Goal: Task Accomplishment & Management: Complete application form

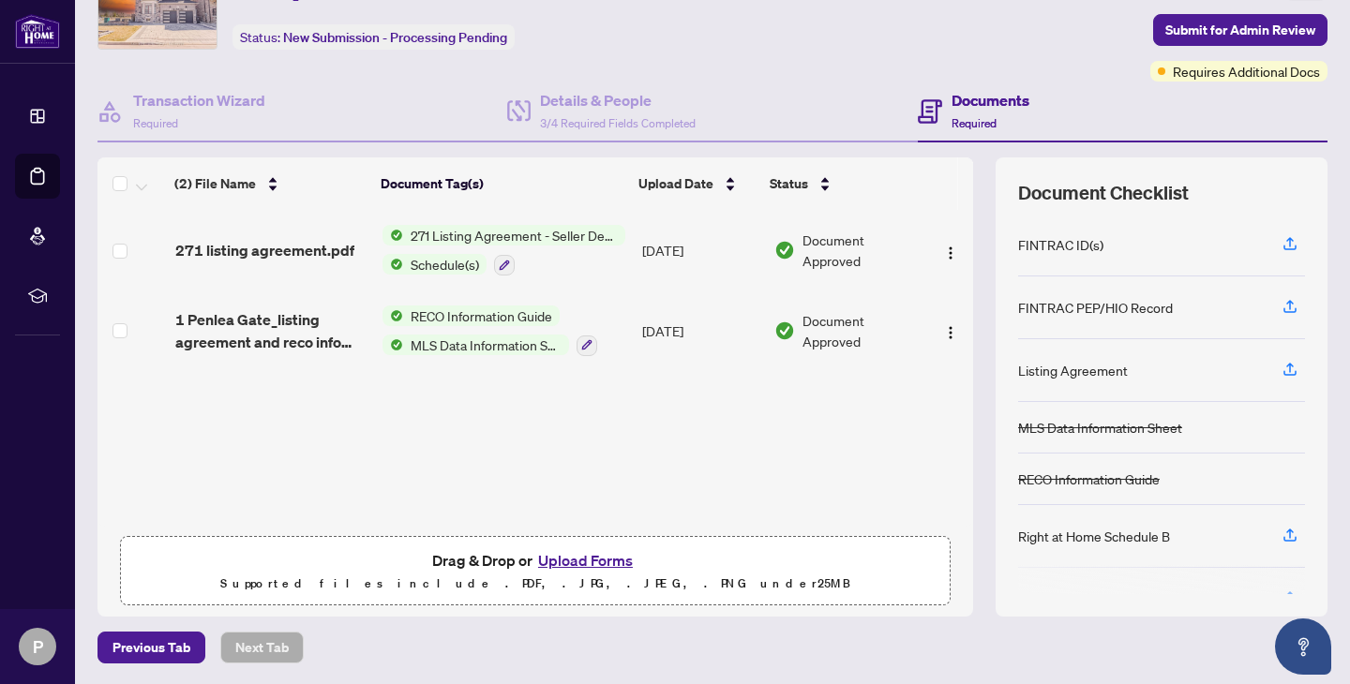
scroll to position [49, 0]
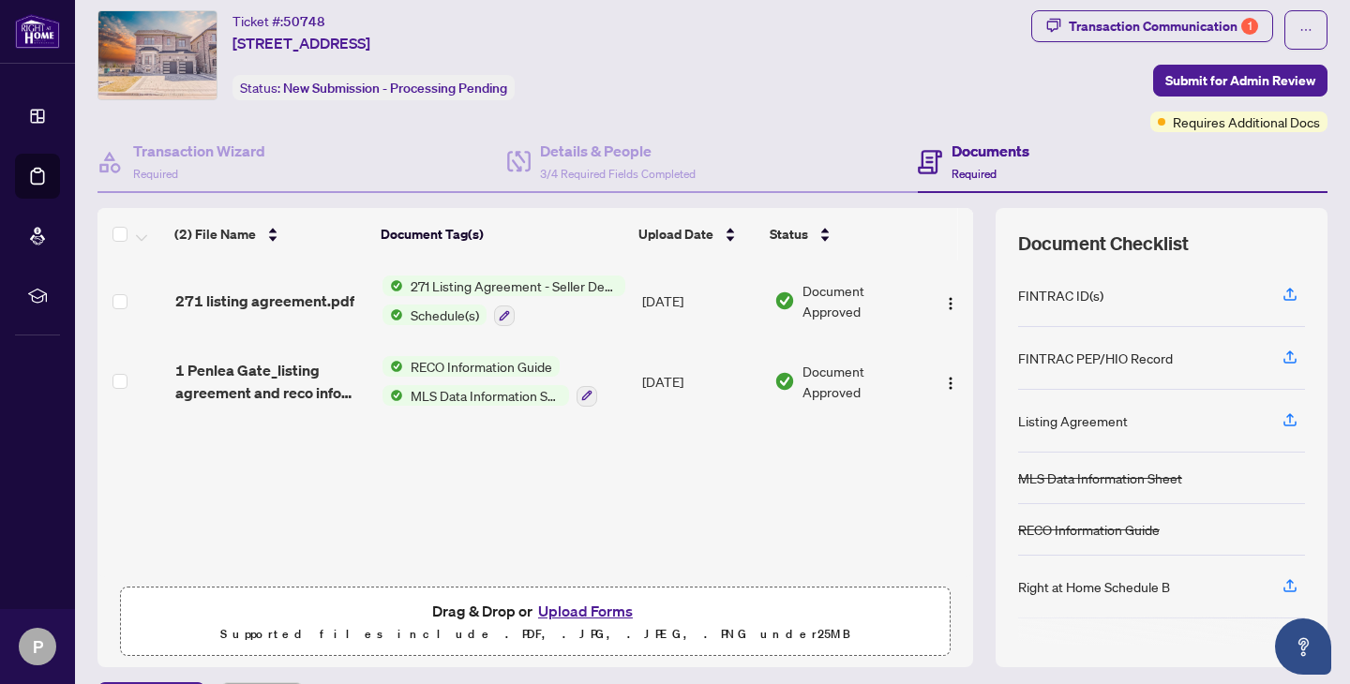
click at [568, 308] on div "Schedule(s)" at bounding box center [503, 315] width 243 height 22
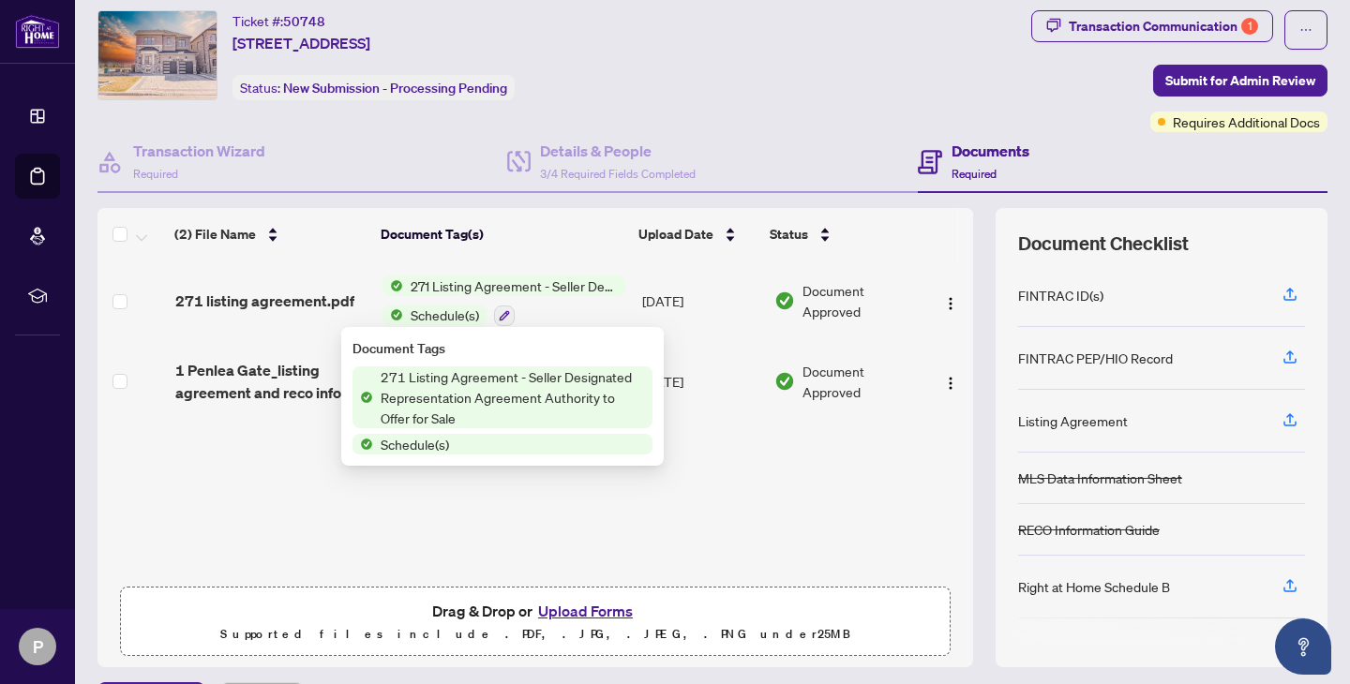
click at [270, 510] on div "(2) File Name Document Tag(s) Upload Date Status 271 listing agreement.pdf 271 …" at bounding box center [534, 419] width 875 height 317
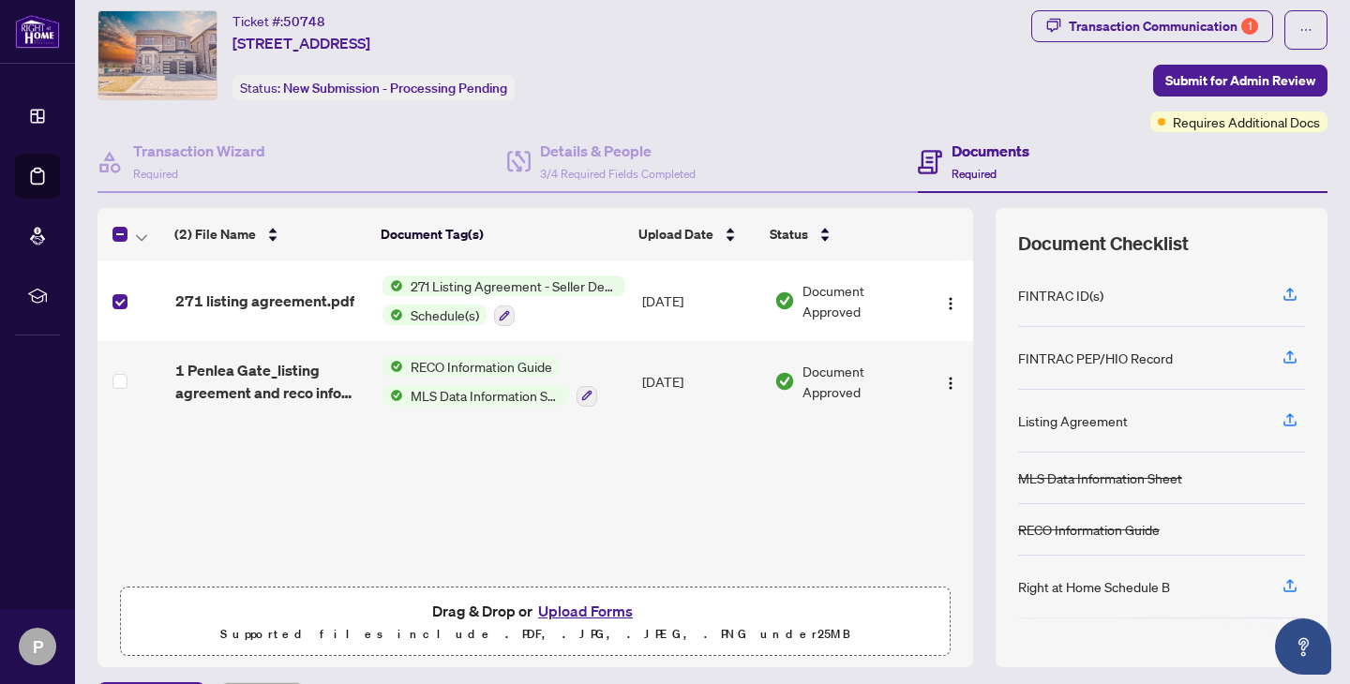
click at [114, 366] on td at bounding box center [132, 381] width 70 height 81
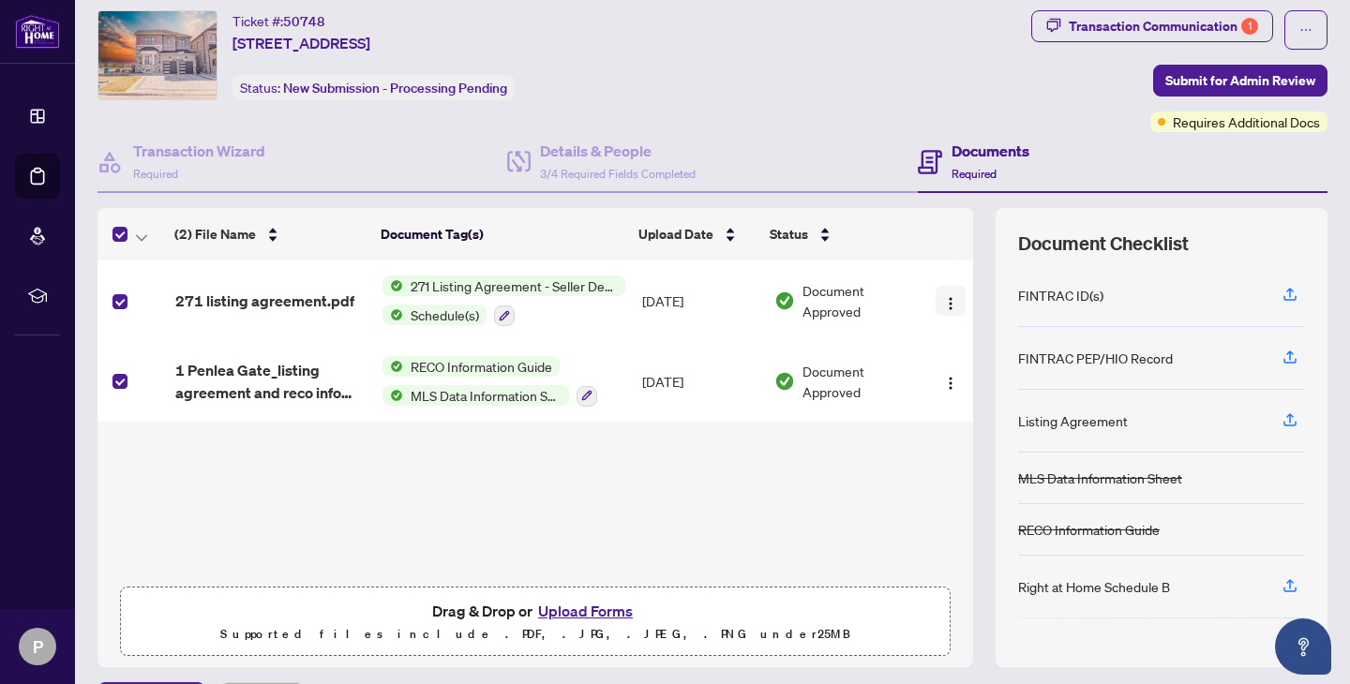
click at [944, 302] on img "button" at bounding box center [950, 303] width 15 height 15
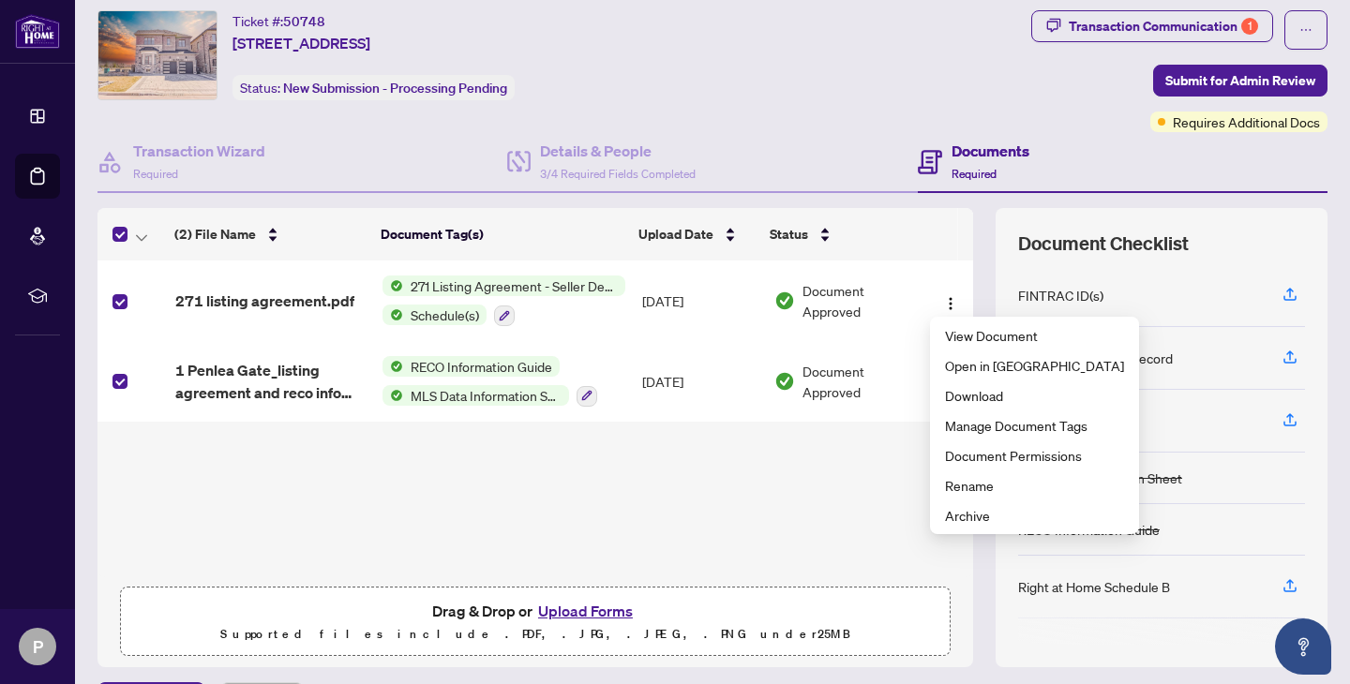
click at [877, 459] on div "(2) File Name Document Tag(s) Upload Date Status 271 listing agreement.pdf 271 …" at bounding box center [534, 419] width 875 height 317
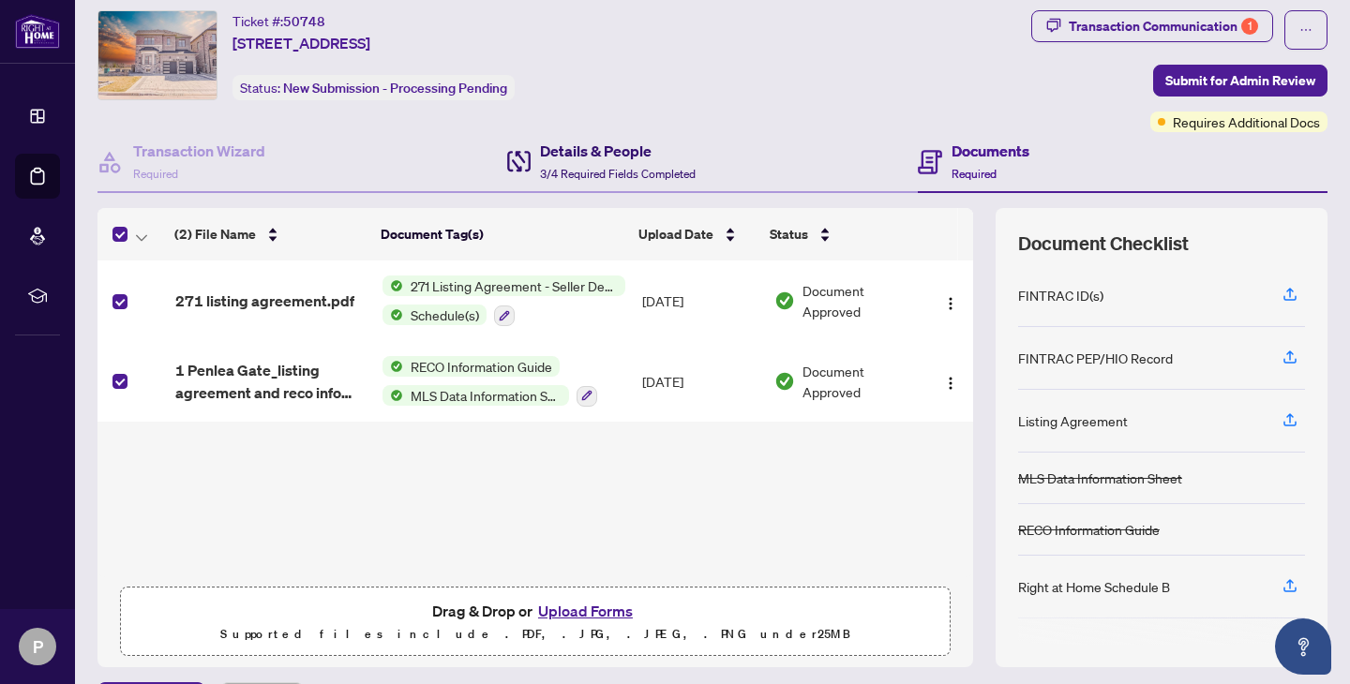
click at [633, 167] on span "3/4 Required Fields Completed" at bounding box center [618, 174] width 156 height 14
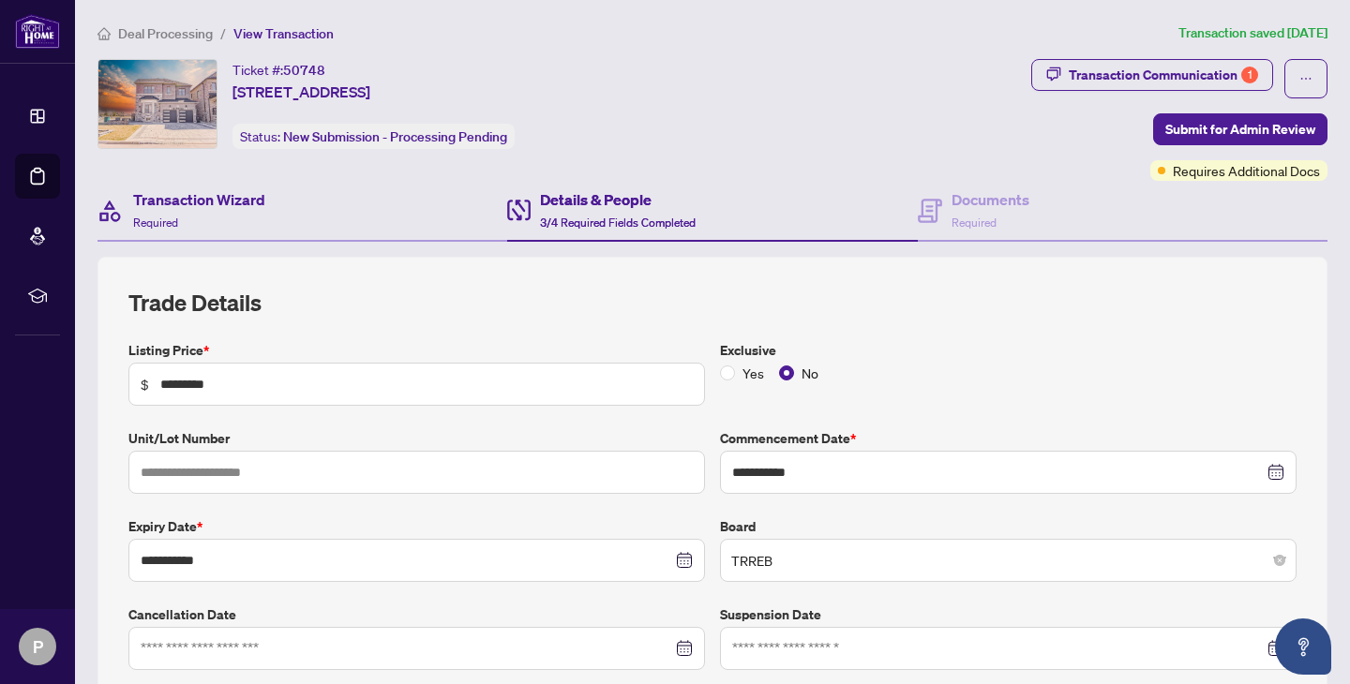
click at [310, 202] on div "Transaction Wizard Required" at bounding box center [302, 211] width 410 height 61
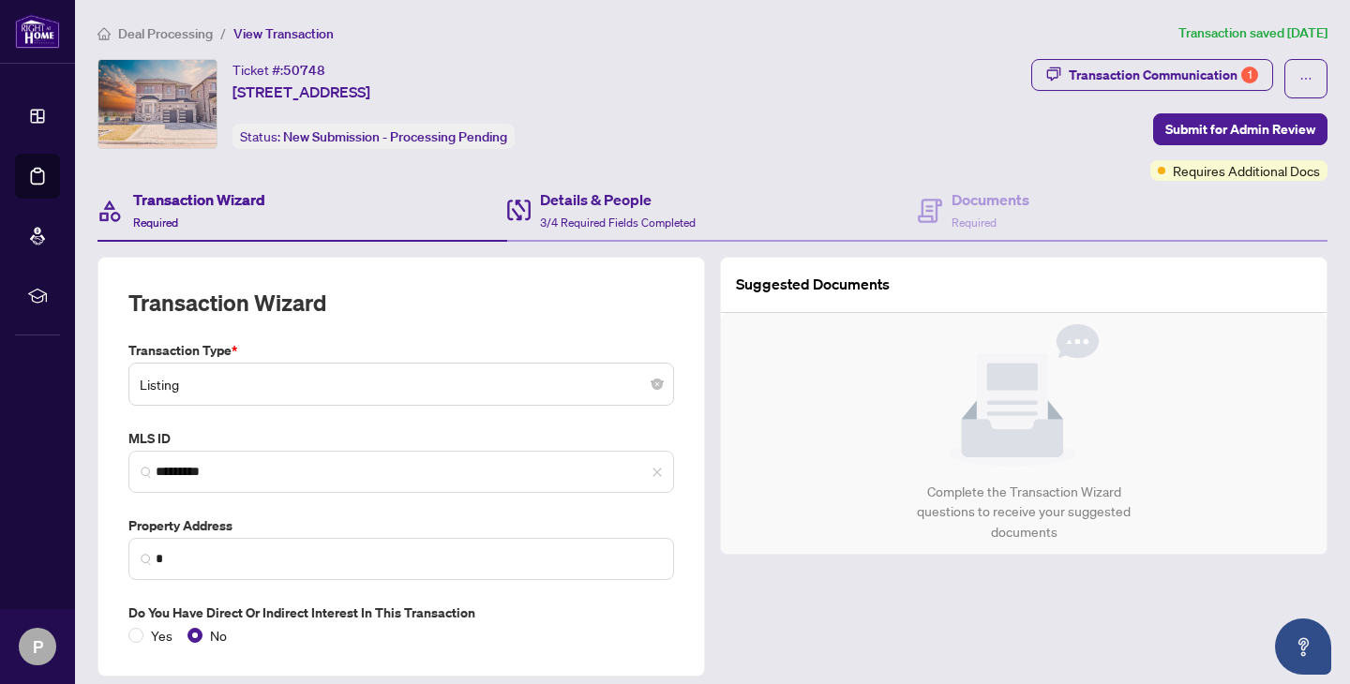
type input "**********"
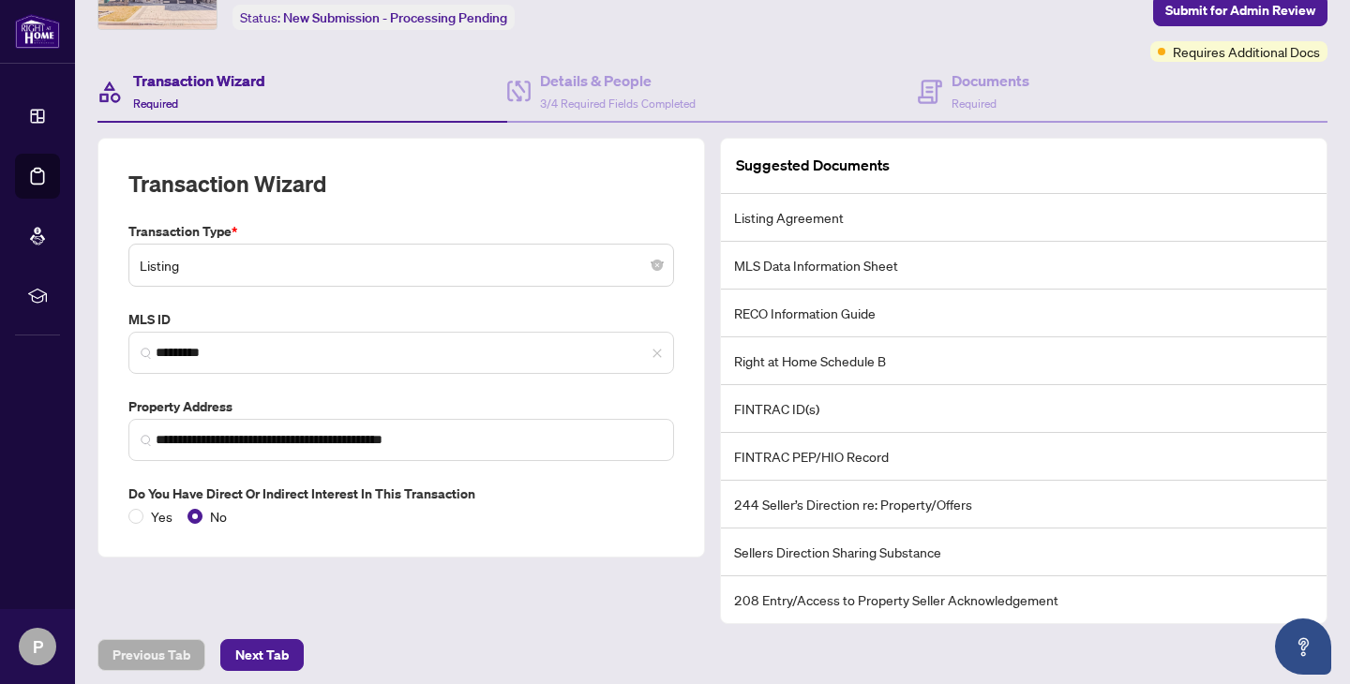
scroll to position [126, 0]
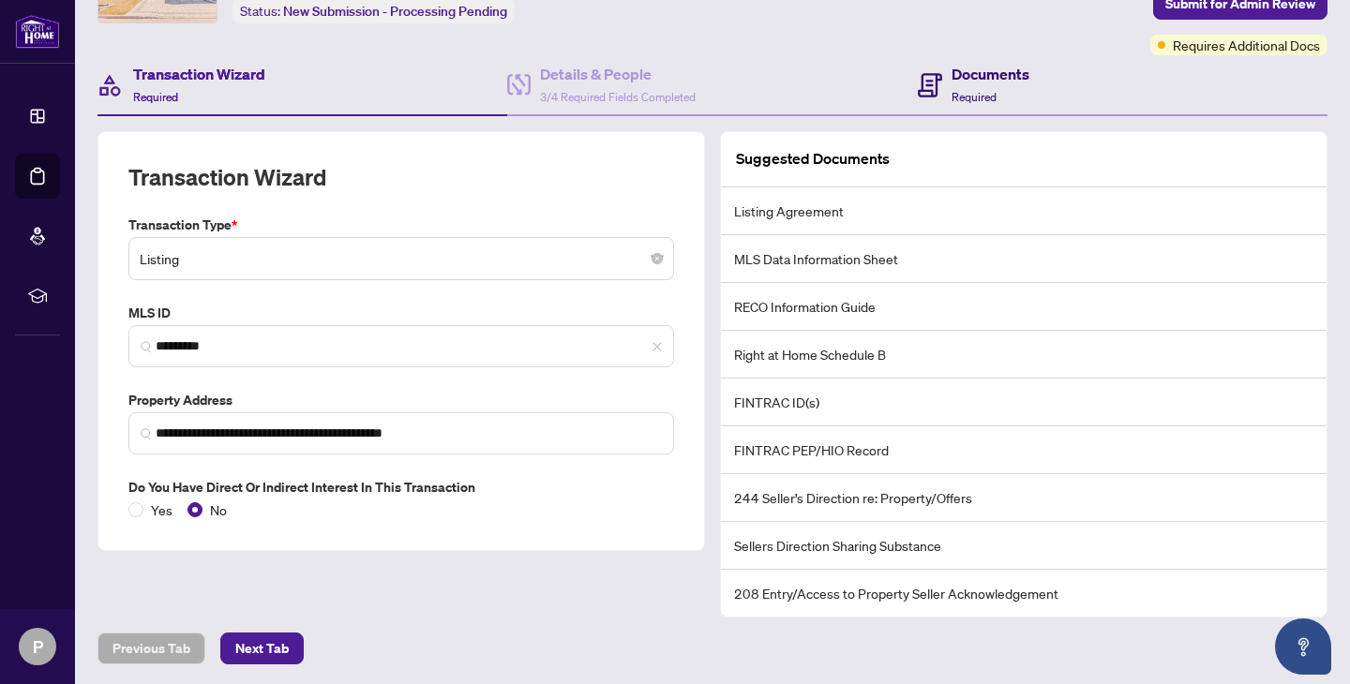
click at [964, 95] on span "Required" at bounding box center [973, 97] width 45 height 14
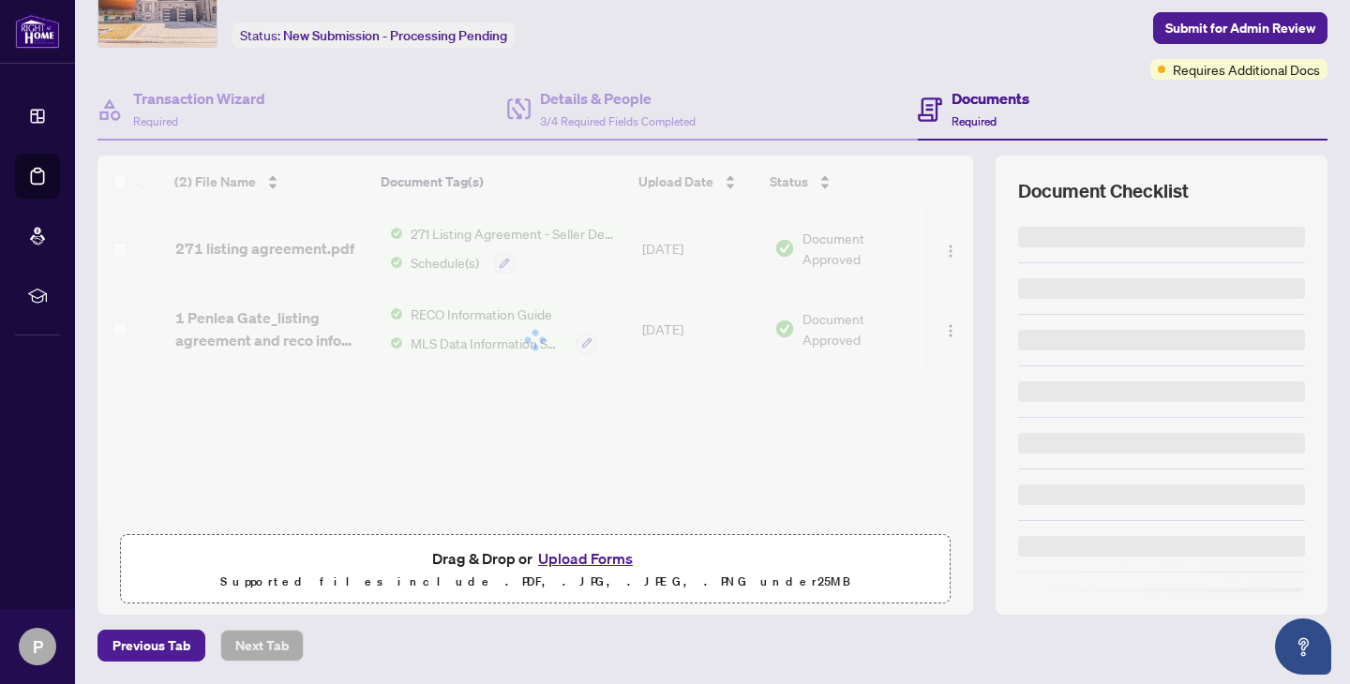
scroll to position [99, 0]
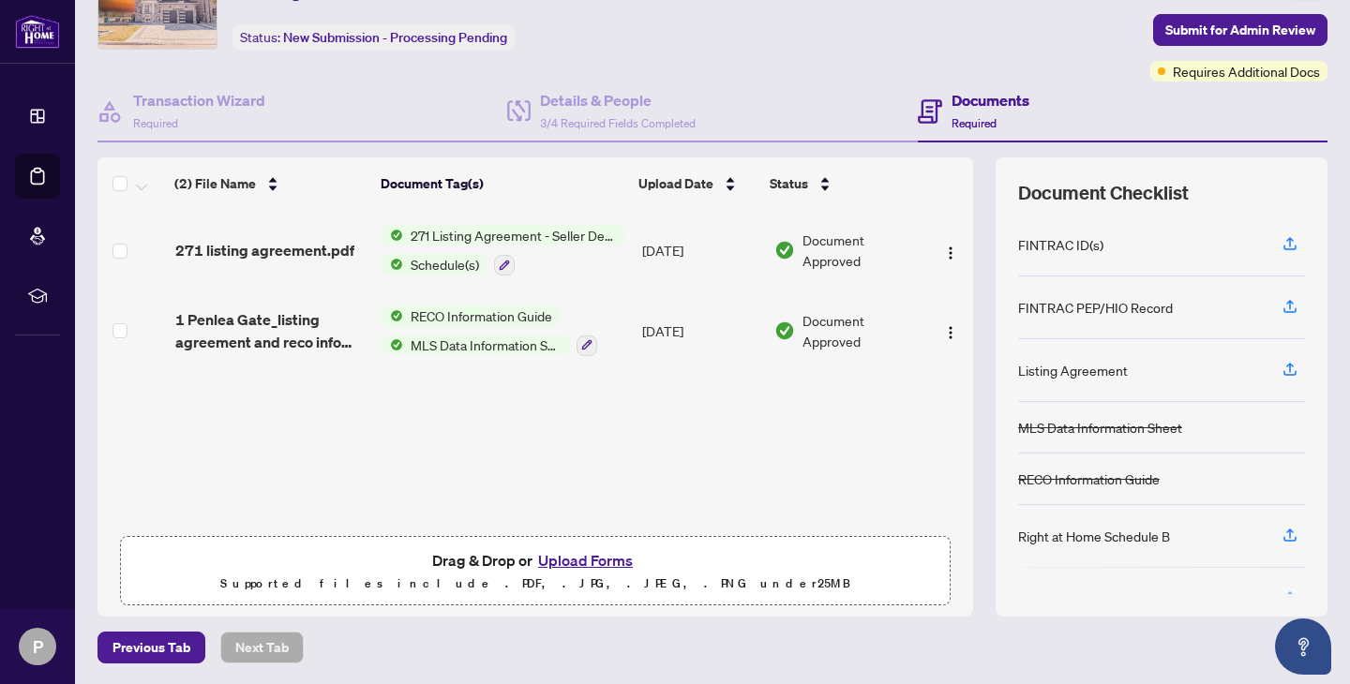
click at [530, 259] on div "Schedule(s)" at bounding box center [503, 264] width 243 height 22
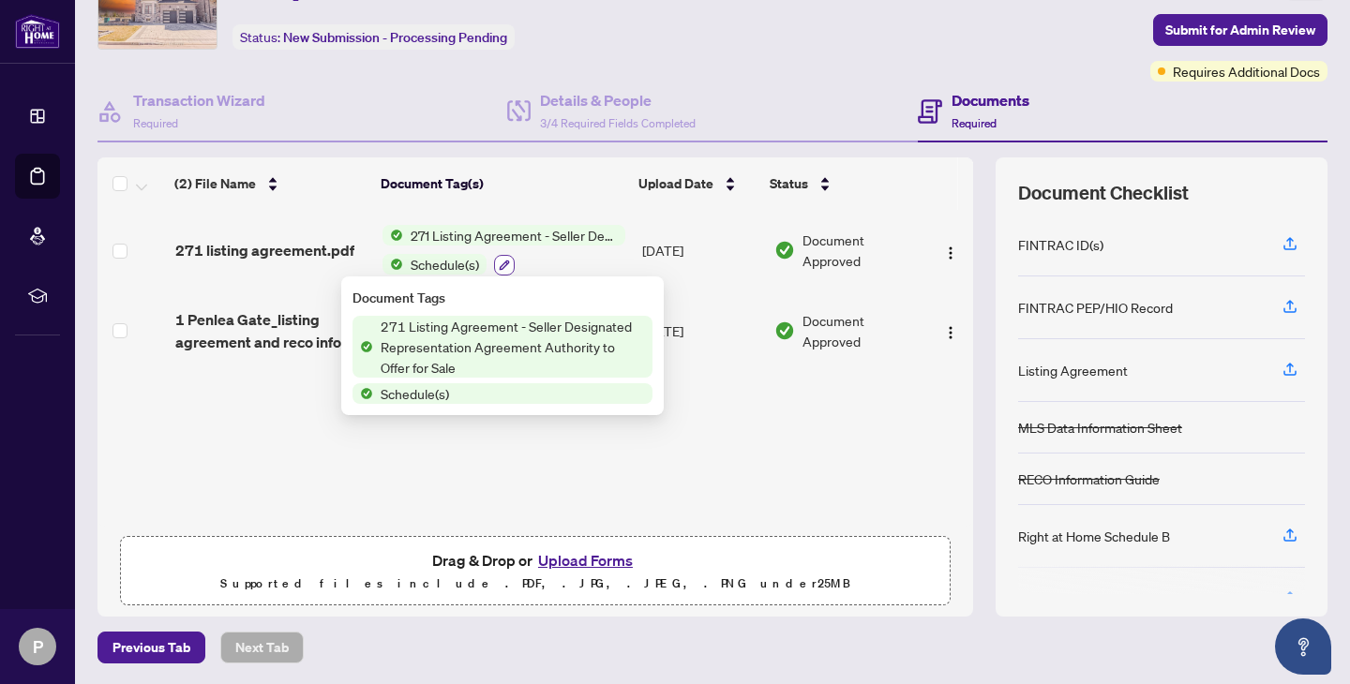
click at [505, 260] on icon "button" at bounding box center [505, 265] width 10 height 10
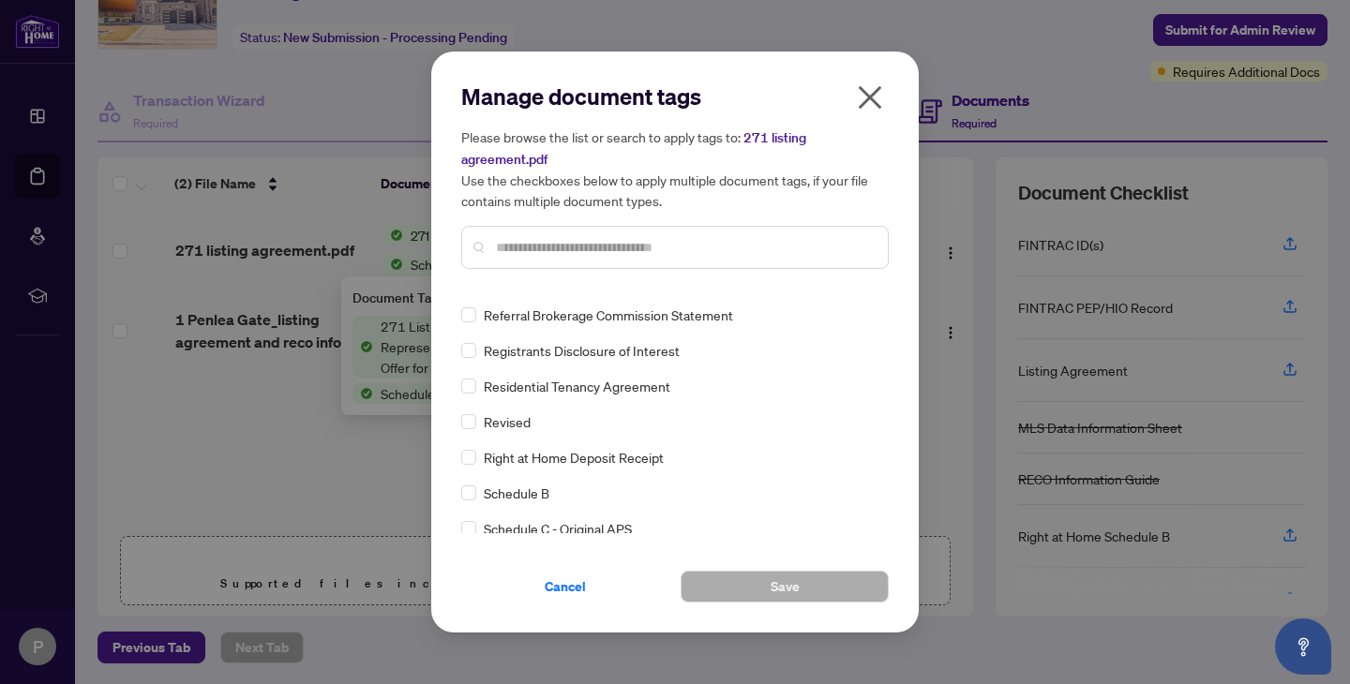
scroll to position [4480, 0]
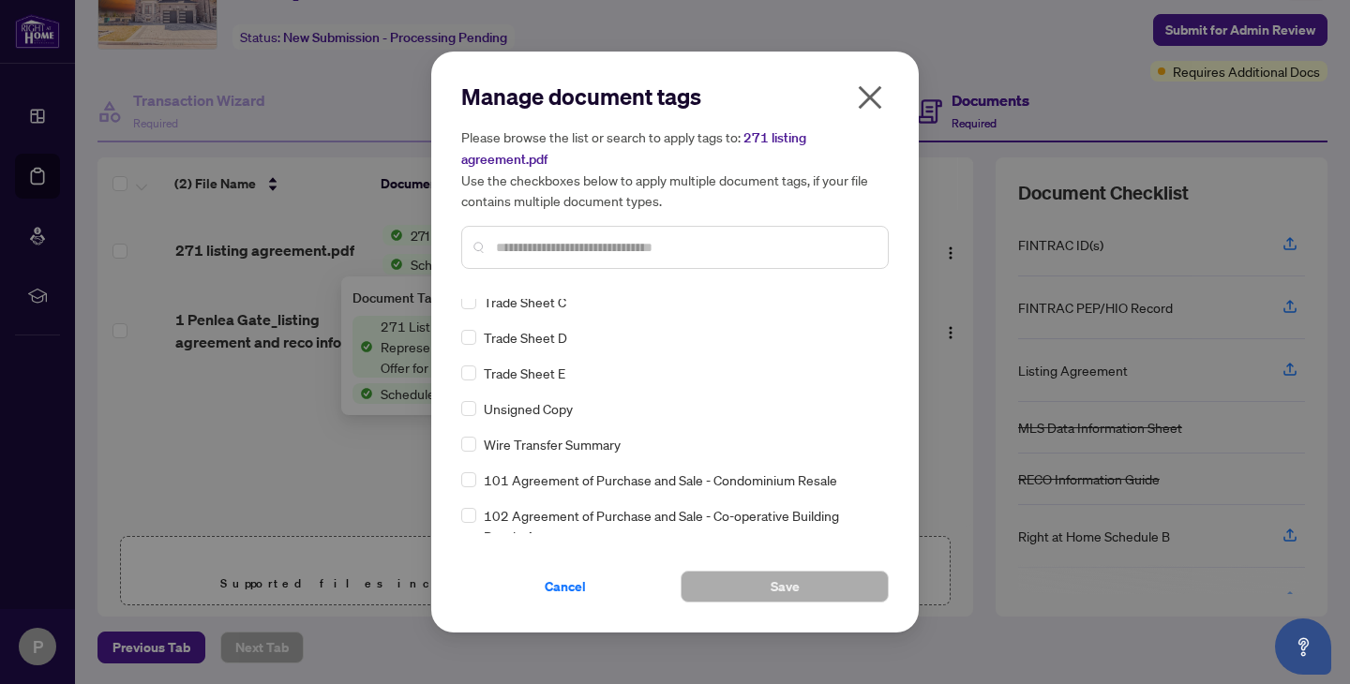
click at [876, 98] on icon "close" at bounding box center [870, 97] width 30 height 30
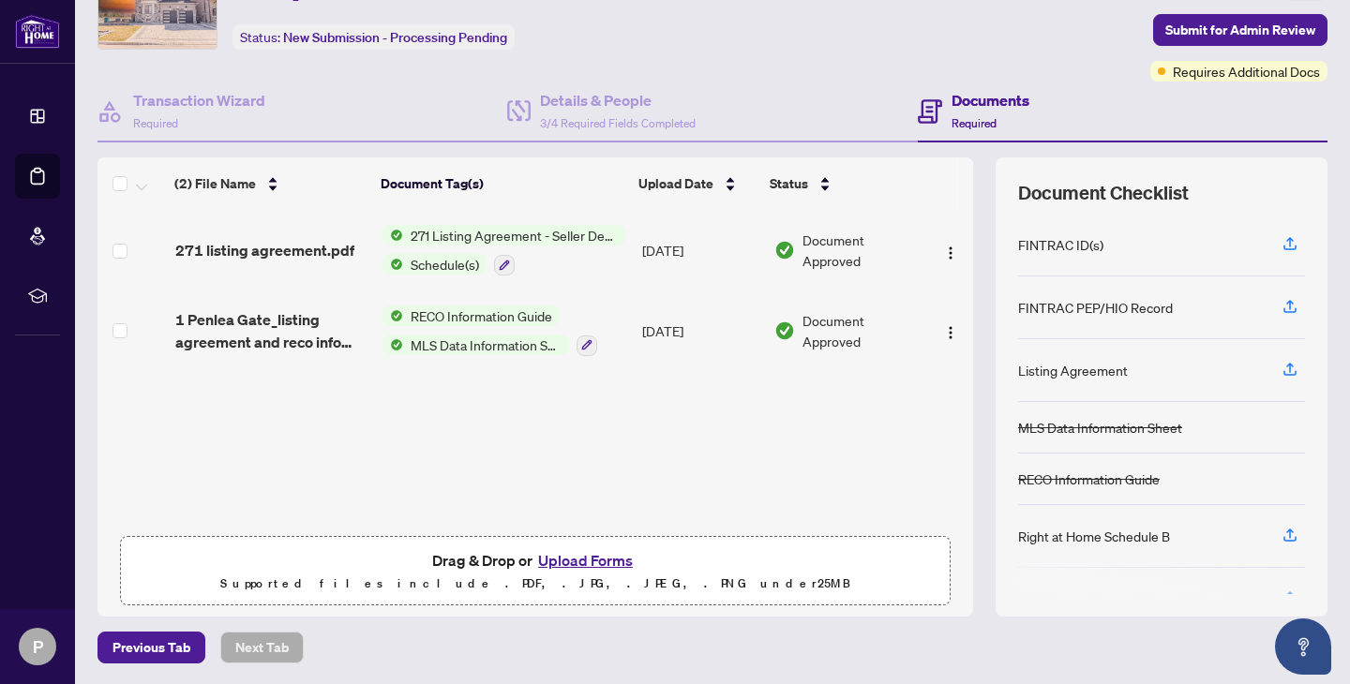
click at [940, 173] on th at bounding box center [943, 183] width 45 height 52
click at [950, 253] on img "button" at bounding box center [950, 253] width 15 height 15
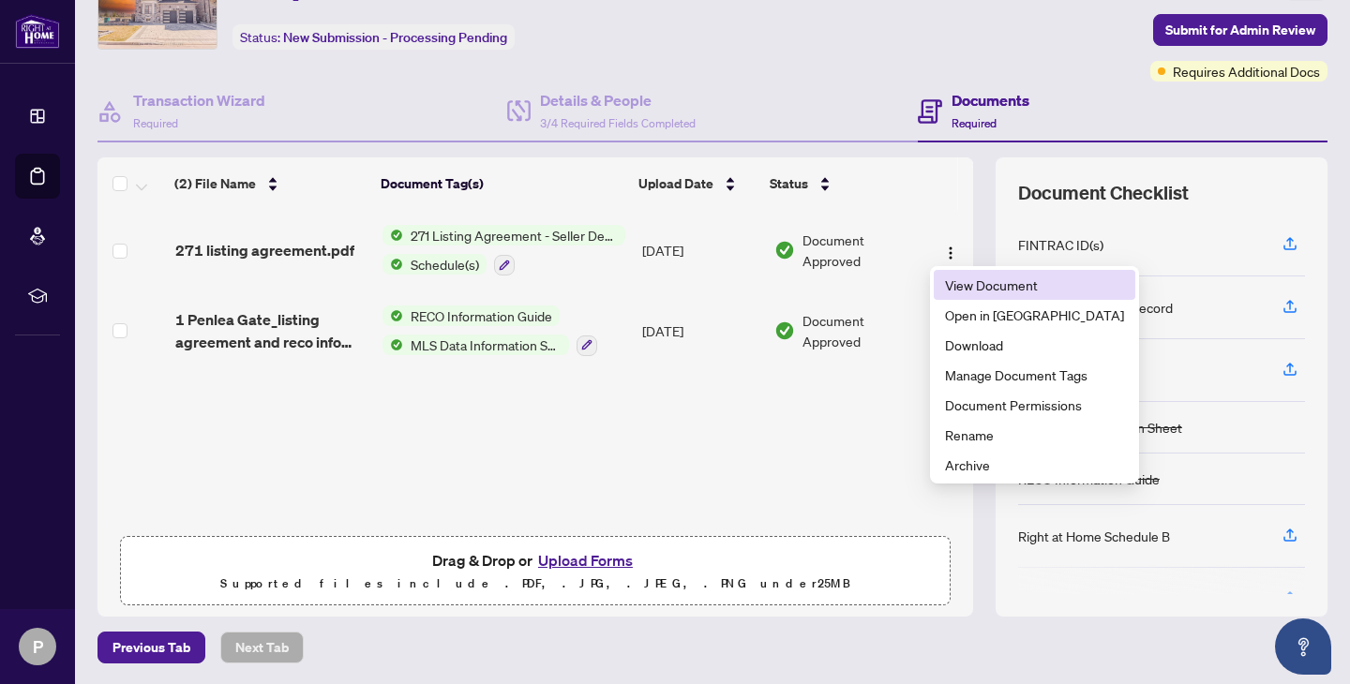
click at [974, 285] on span "View Document" at bounding box center [1034, 285] width 179 height 21
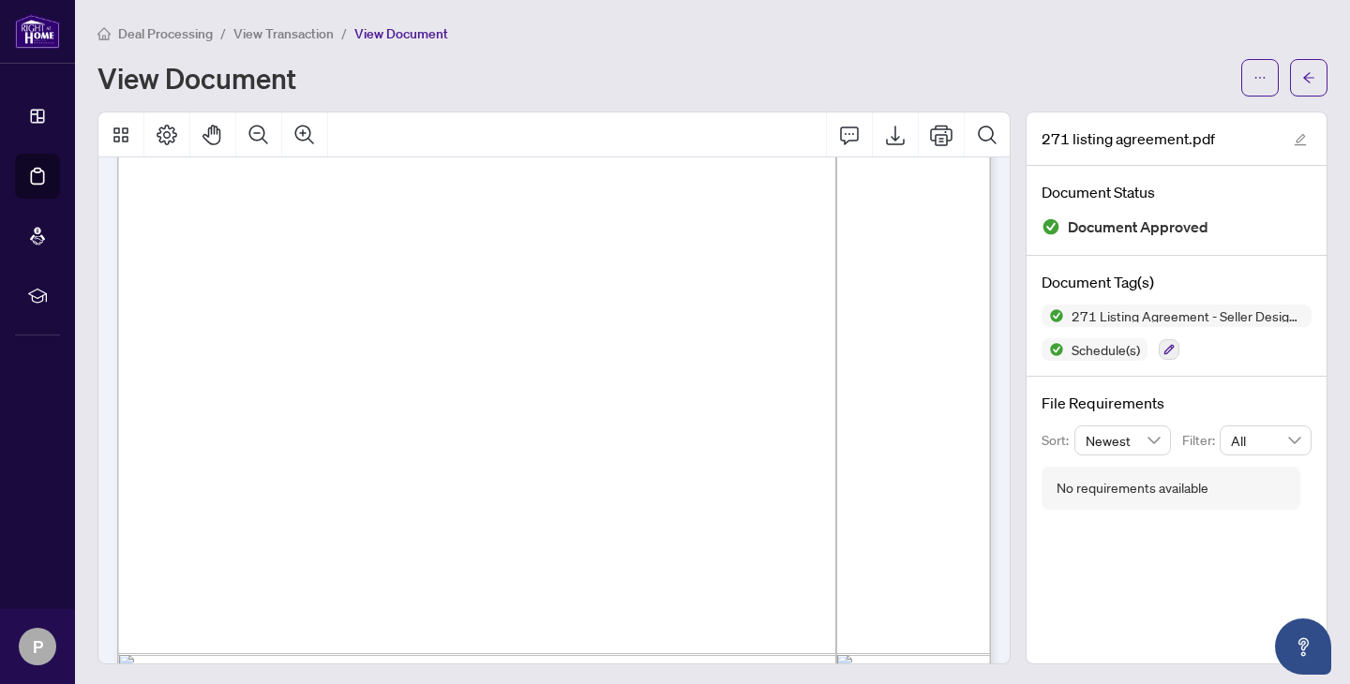
scroll to position [1423, 0]
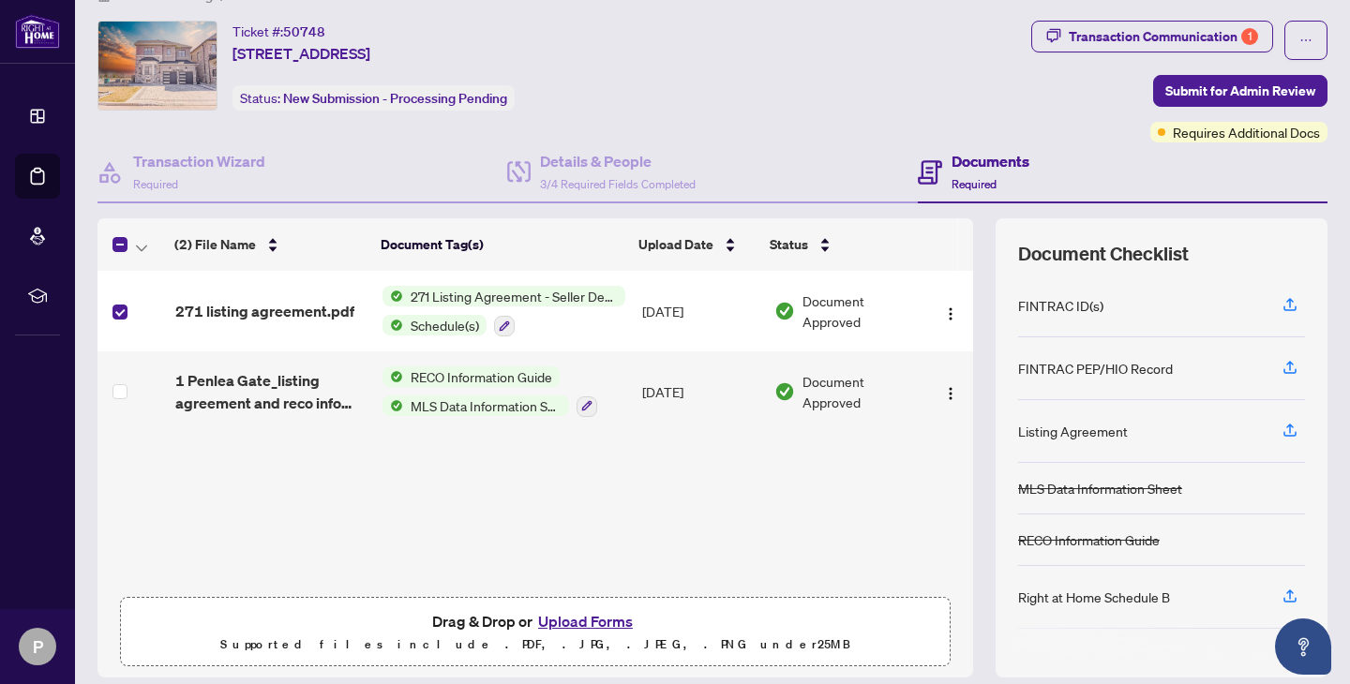
scroll to position [45, 0]
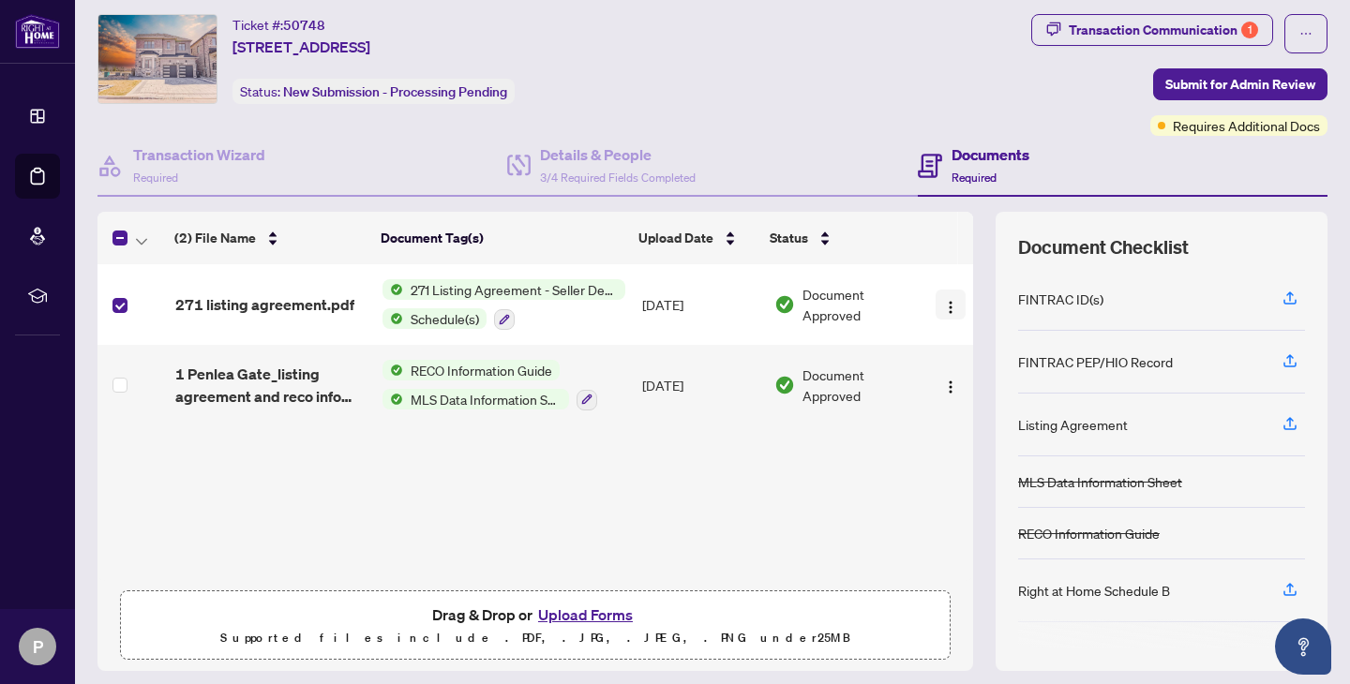
click at [950, 306] on img "button" at bounding box center [950, 307] width 15 height 15
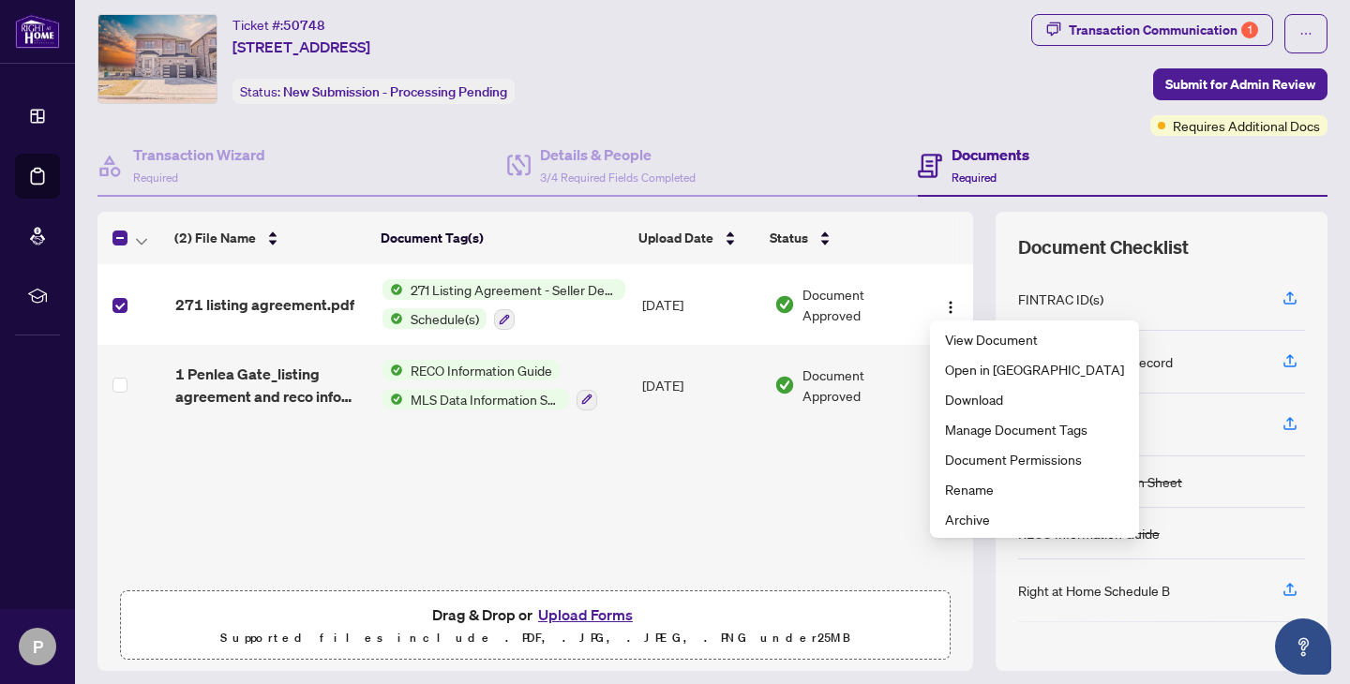
click at [906, 515] on div "(2) File Name Document Tag(s) Upload Date Status 271 listing agreement.pdf 271 …" at bounding box center [534, 422] width 875 height 317
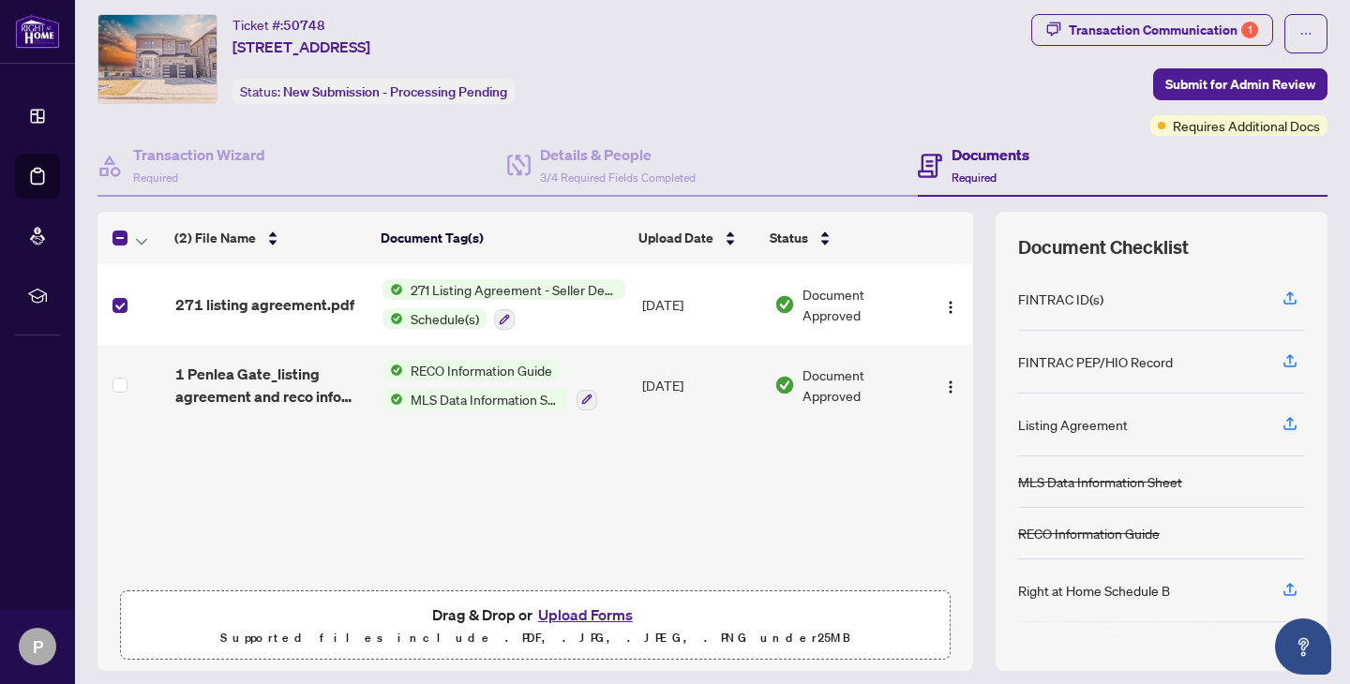
click at [1089, 112] on div "Transaction Communication 1 Submit for Admin Review Requires Additional Docs" at bounding box center [1179, 75] width 296 height 122
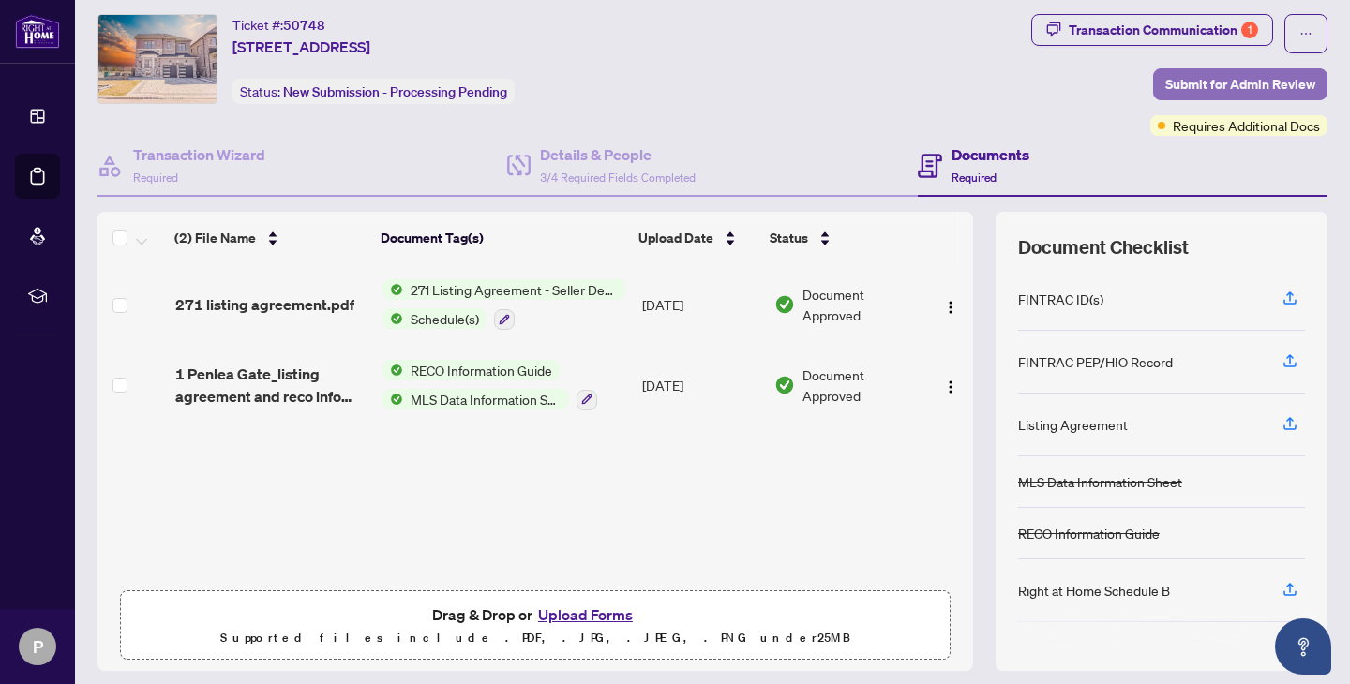
click at [1259, 82] on span "Submit for Admin Review" at bounding box center [1240, 84] width 150 height 30
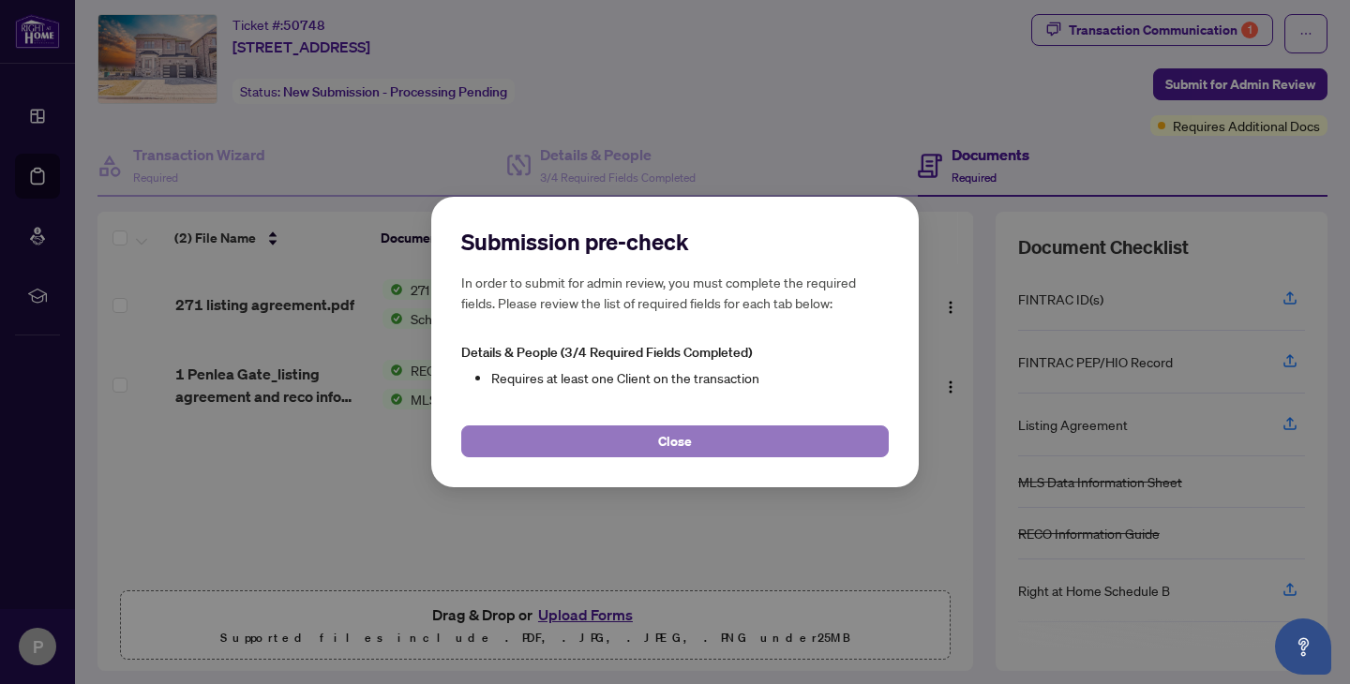
click at [668, 436] on span "Close" at bounding box center [675, 441] width 34 height 30
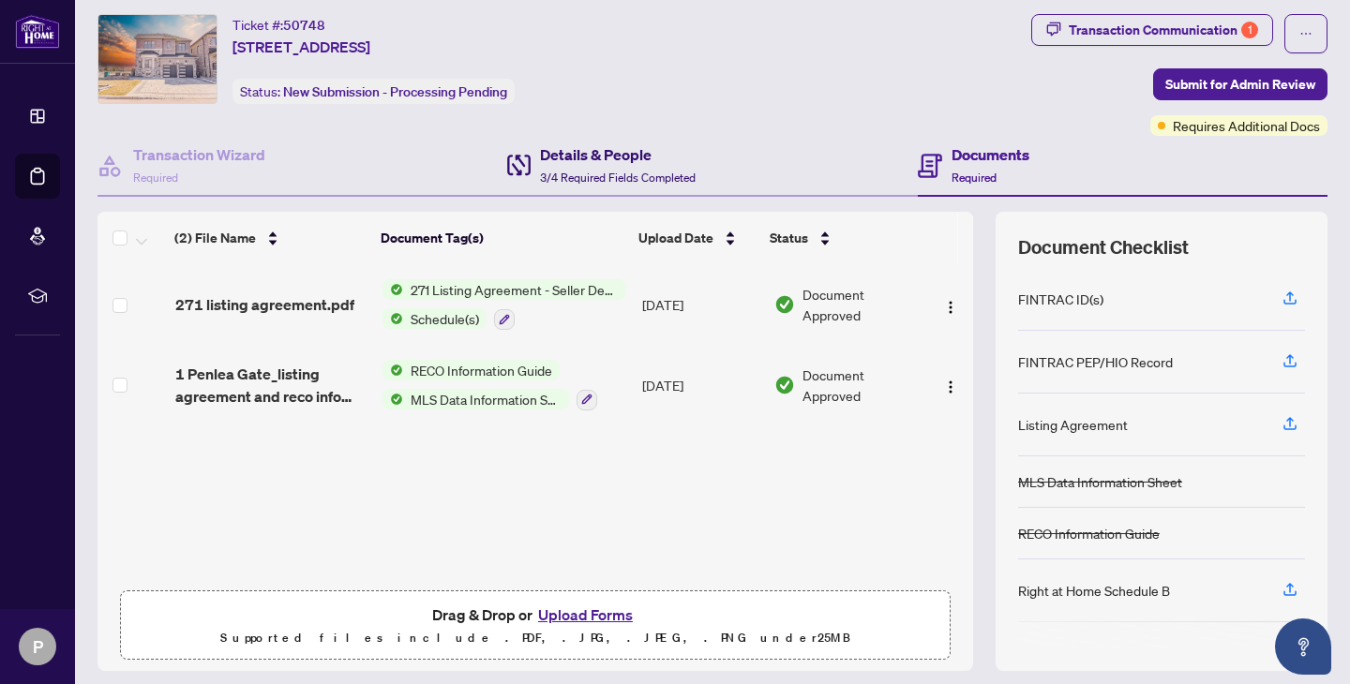
click at [614, 143] on h4 "Details & People" at bounding box center [618, 154] width 156 height 22
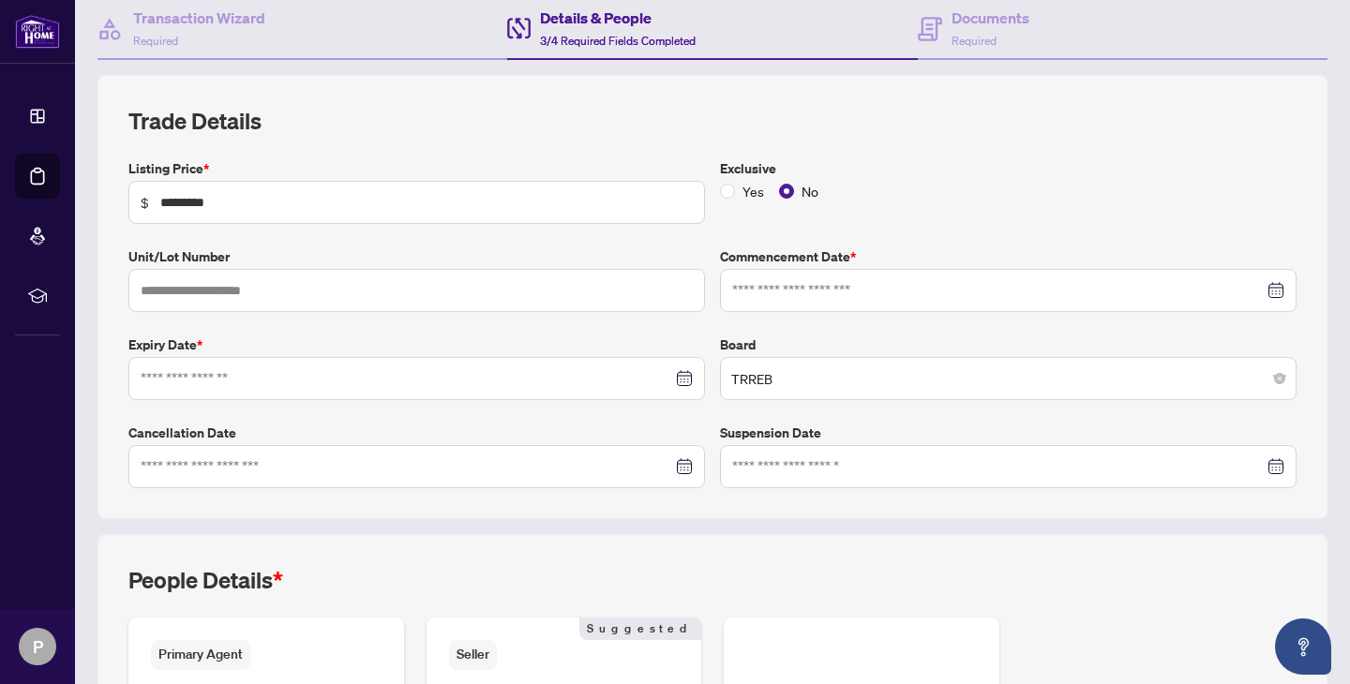
type input "**********"
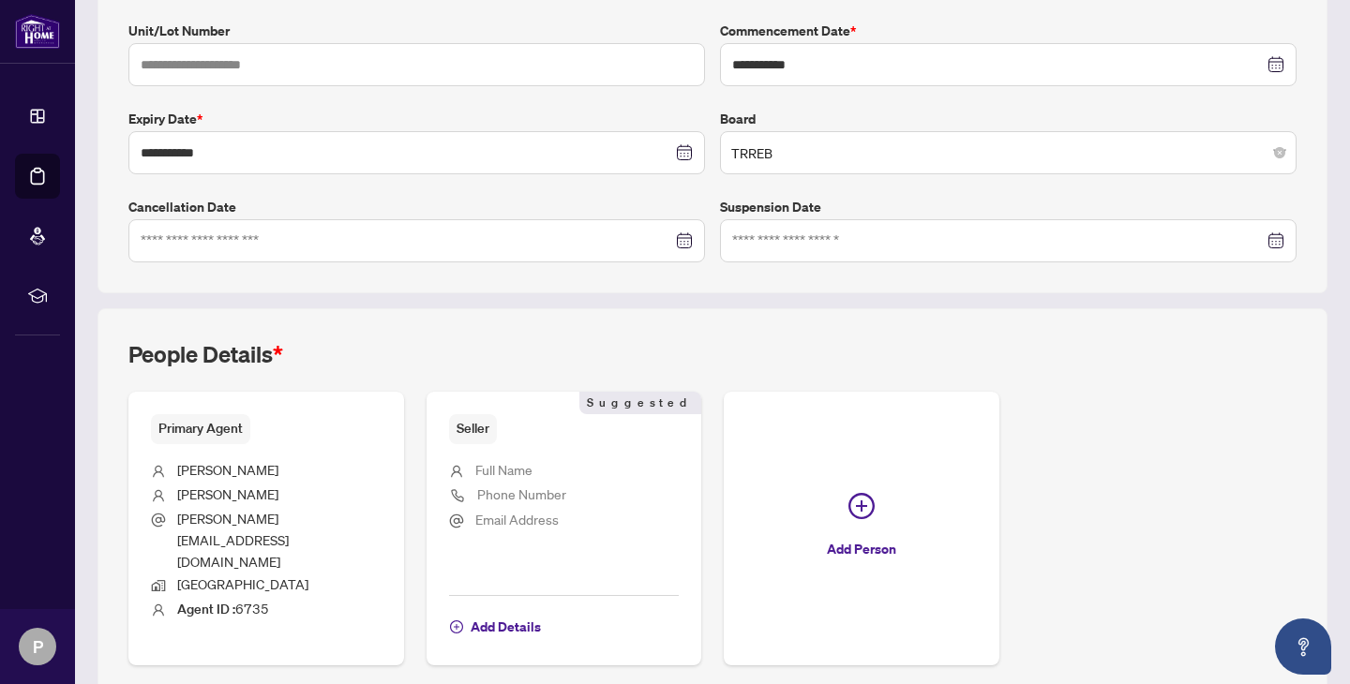
scroll to position [446, 0]
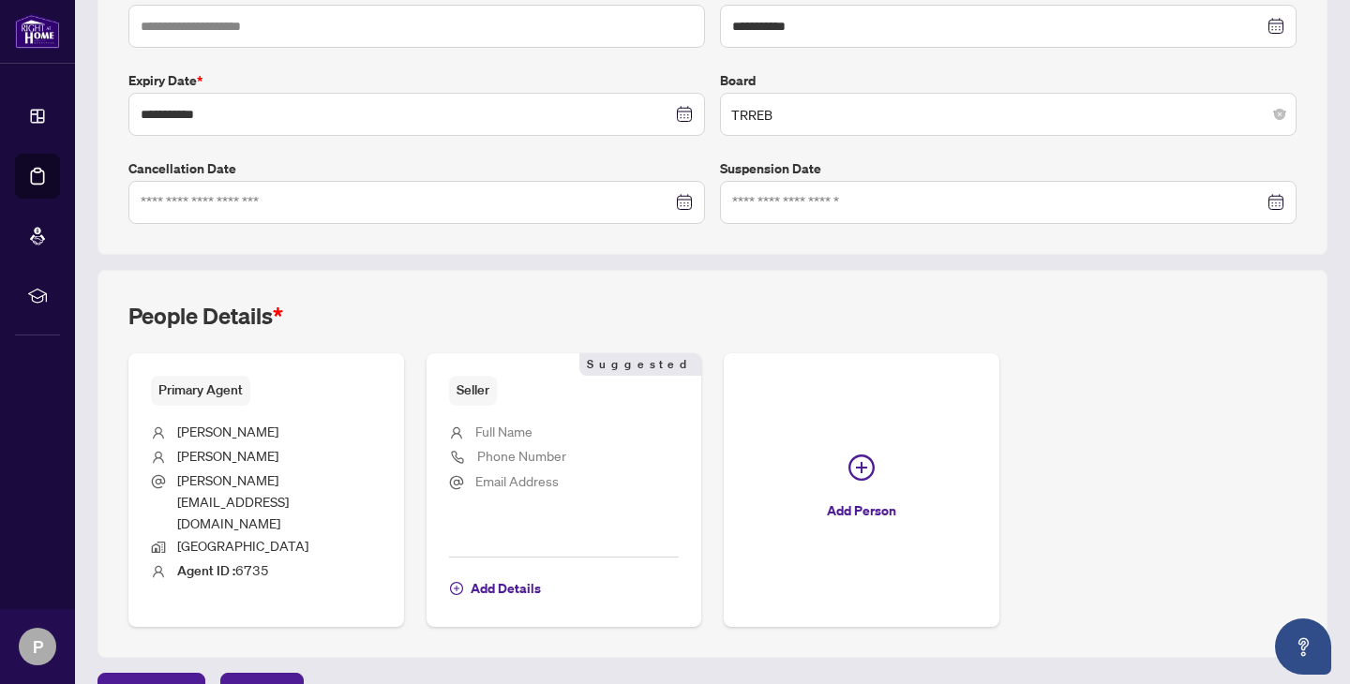
click at [512, 425] on span "Full Name" at bounding box center [503, 431] width 57 height 17
click at [512, 574] on span "Add Details" at bounding box center [505, 589] width 70 height 30
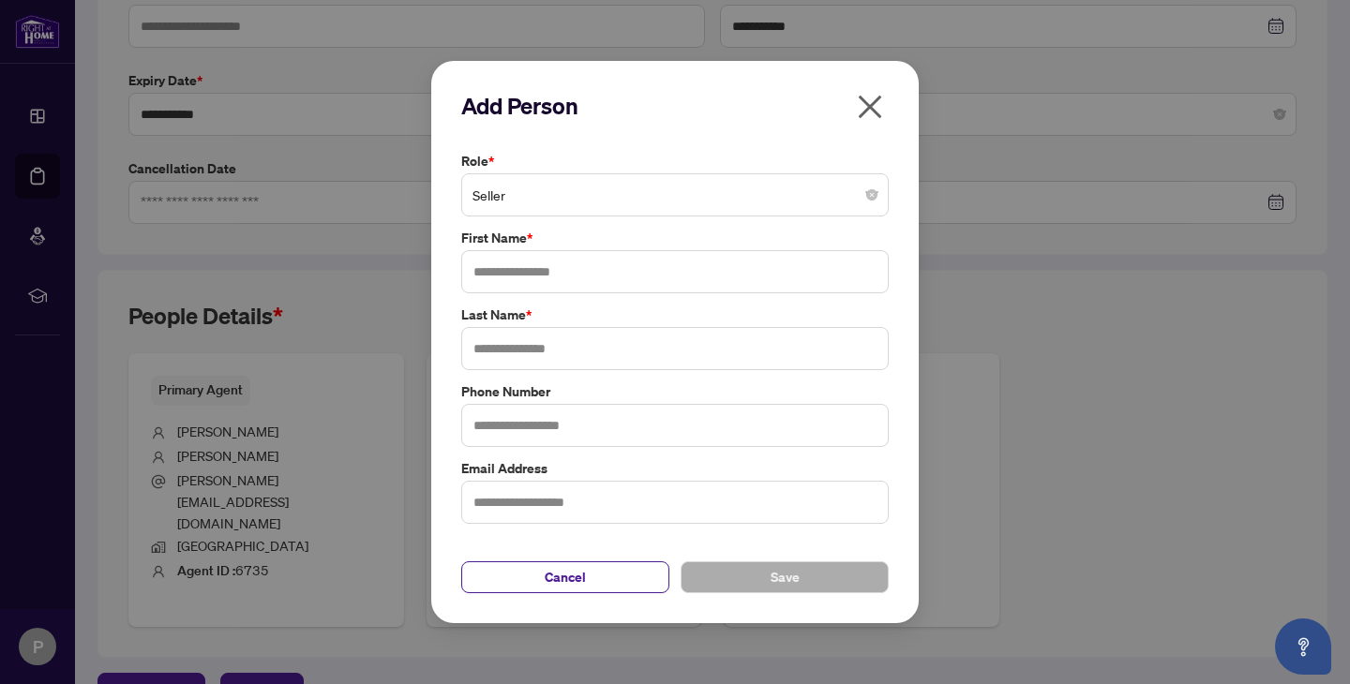
click at [593, 180] on span "Seller" at bounding box center [674, 195] width 405 height 36
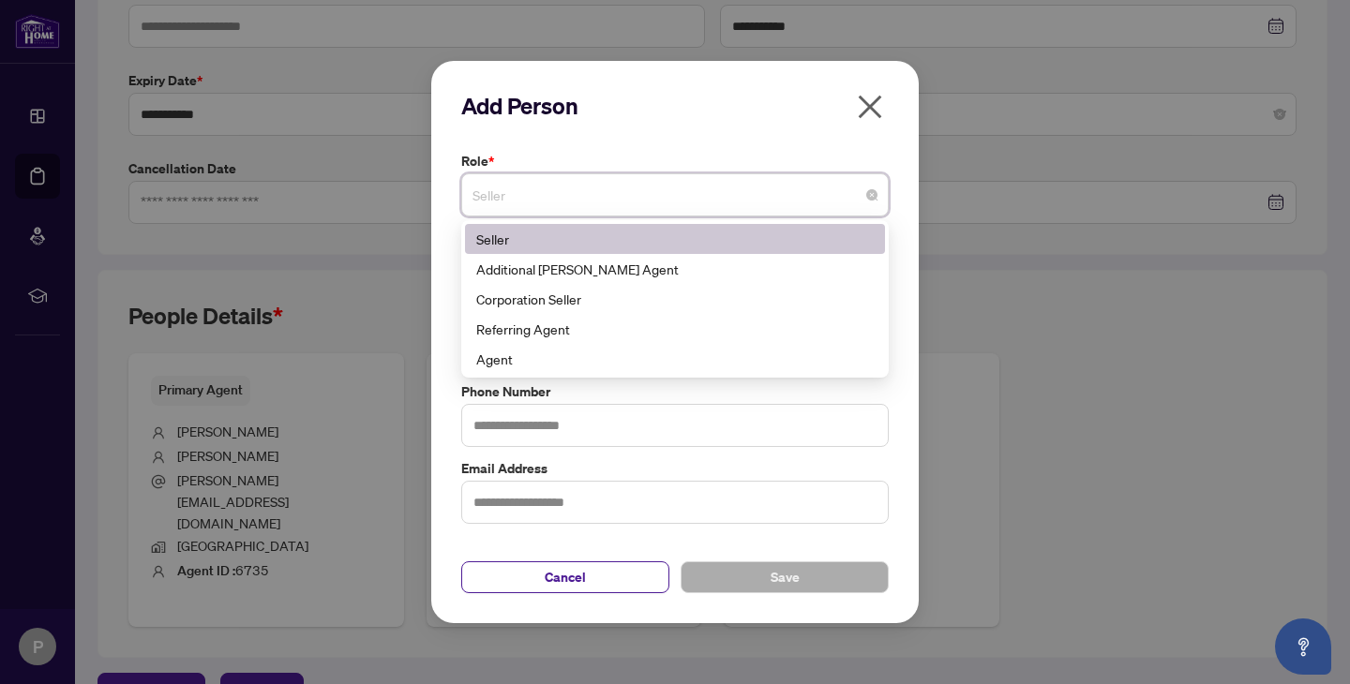
click at [593, 246] on div "Seller" at bounding box center [674, 239] width 397 height 21
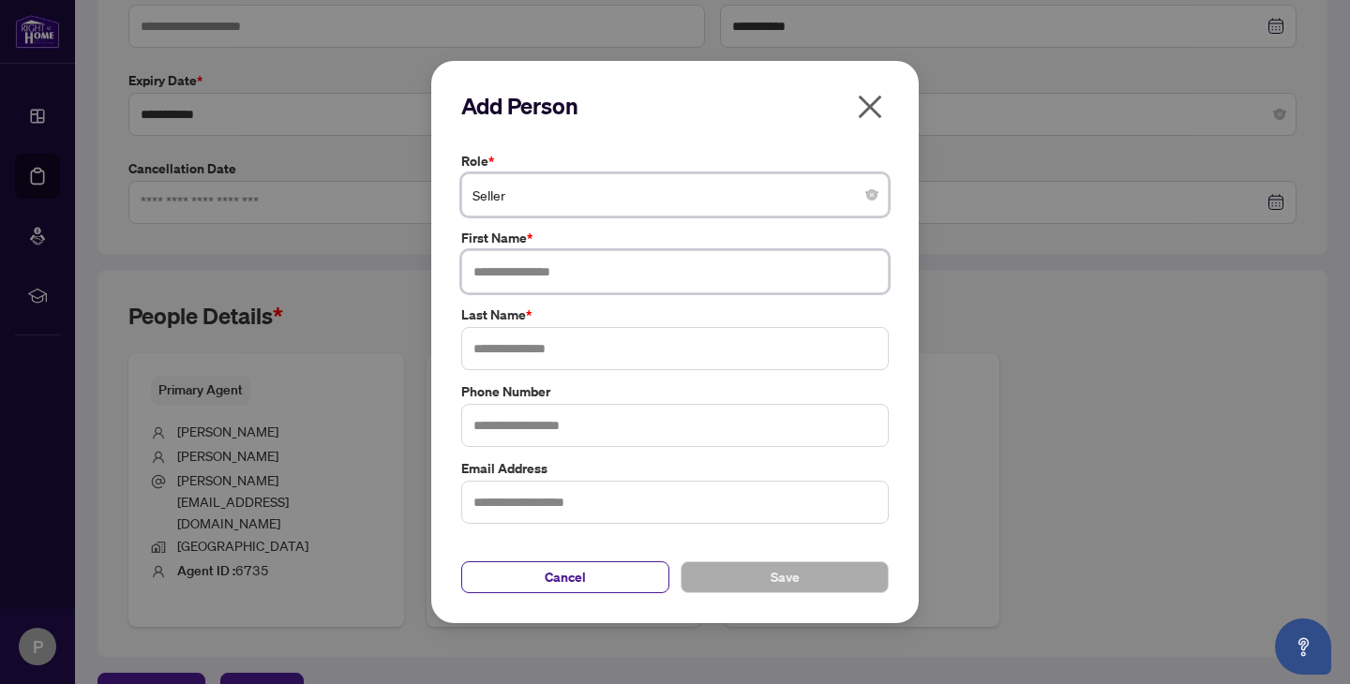
click at [574, 282] on input "text" at bounding box center [674, 271] width 427 height 43
type input "********"
click at [587, 351] on input "text" at bounding box center [674, 348] width 427 height 43
type input "*"
type input "*****"
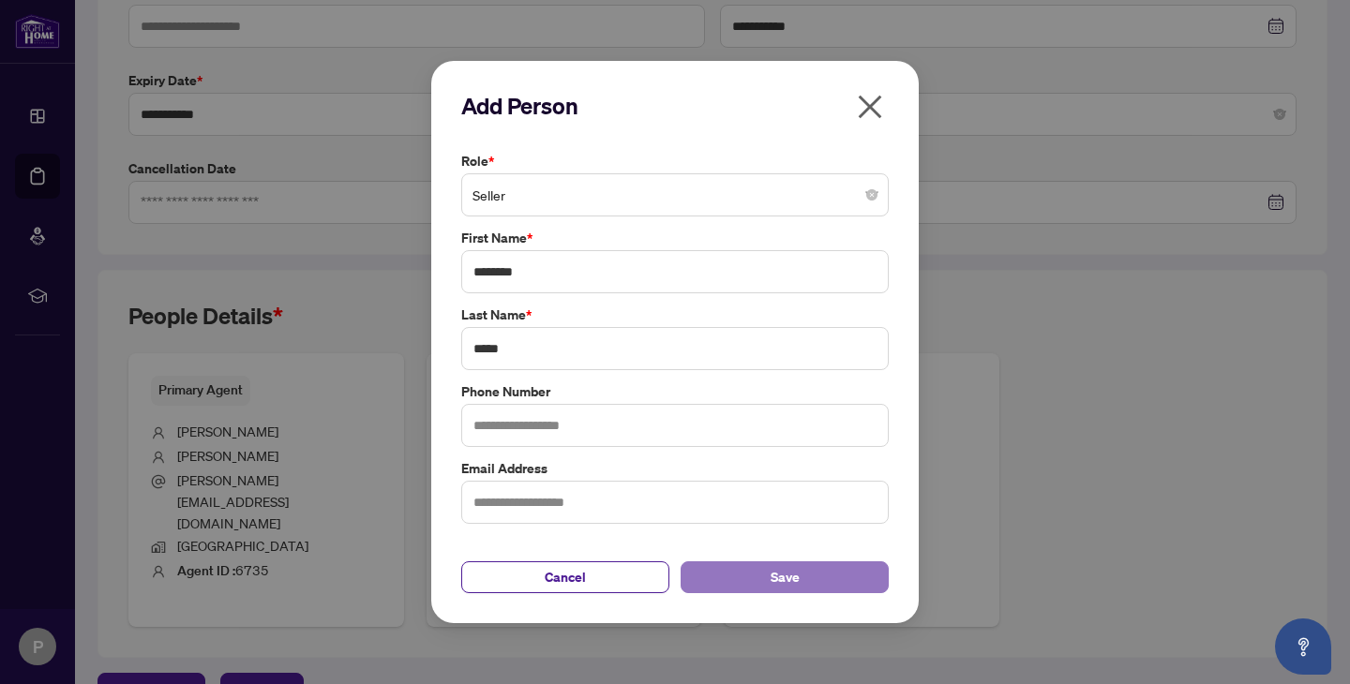
click at [764, 574] on button "Save" at bounding box center [784, 577] width 208 height 32
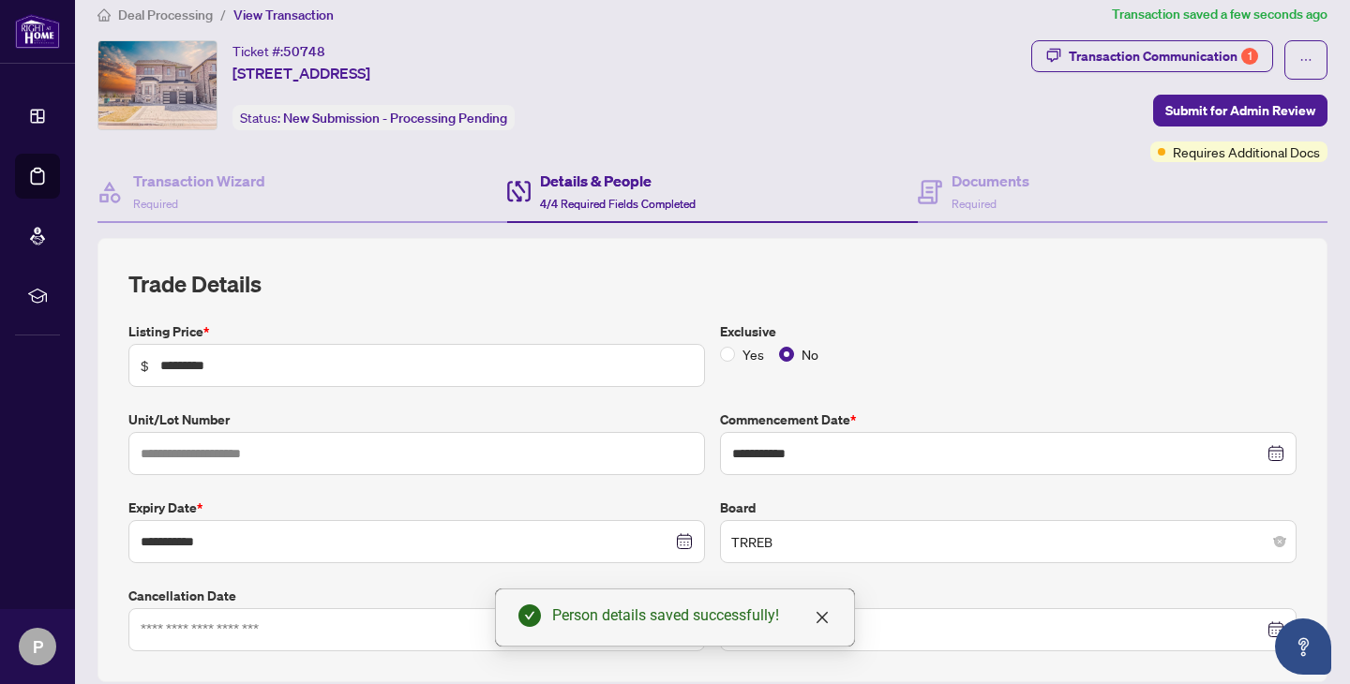
scroll to position [0, 0]
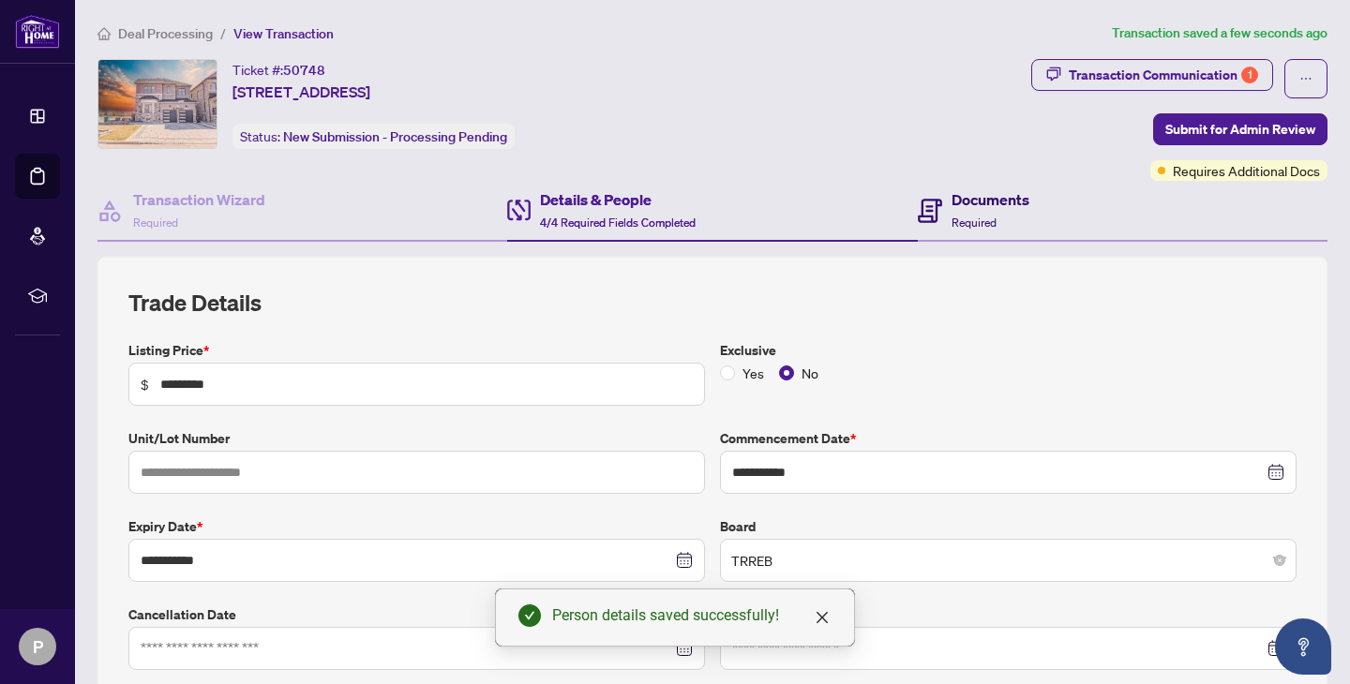
click at [1007, 201] on h4 "Documents" at bounding box center [990, 199] width 78 height 22
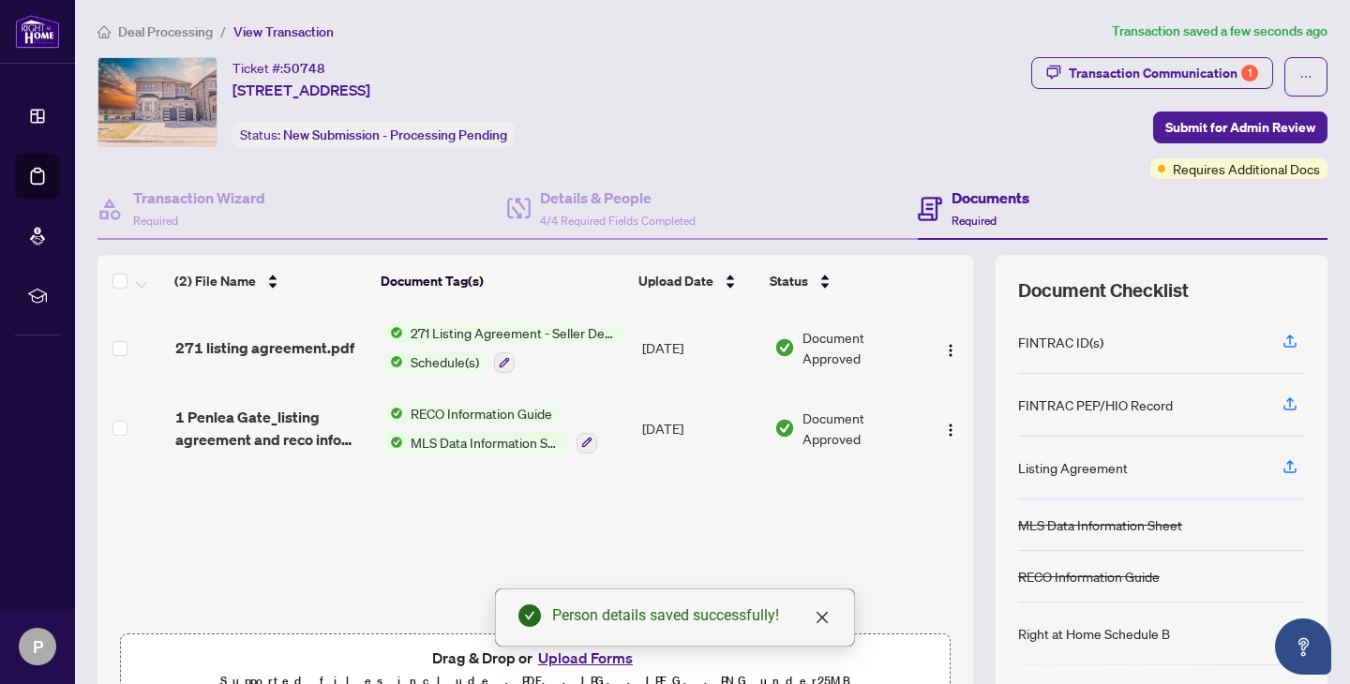
scroll to position [3, 0]
